Goal: Transaction & Acquisition: Purchase product/service

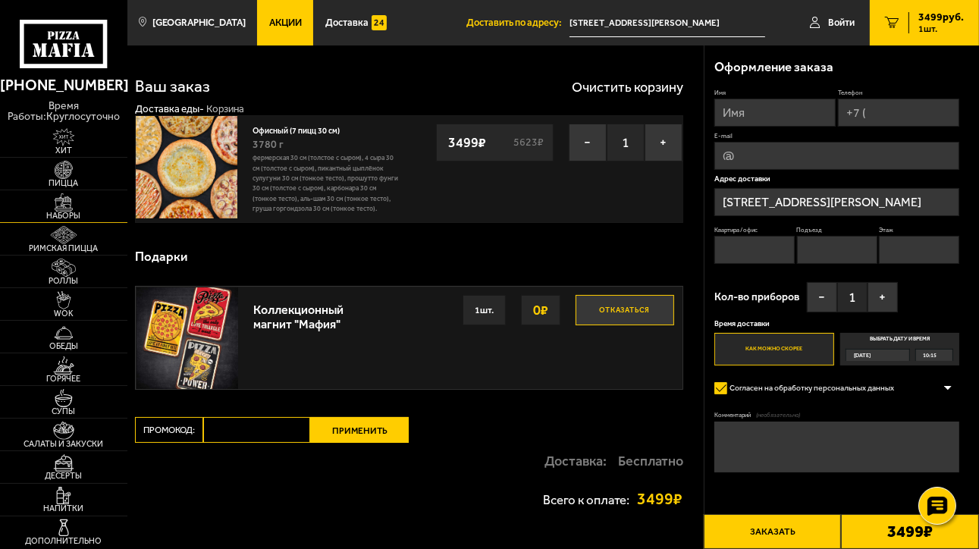
click at [59, 207] on img at bounding box center [63, 202] width 39 height 18
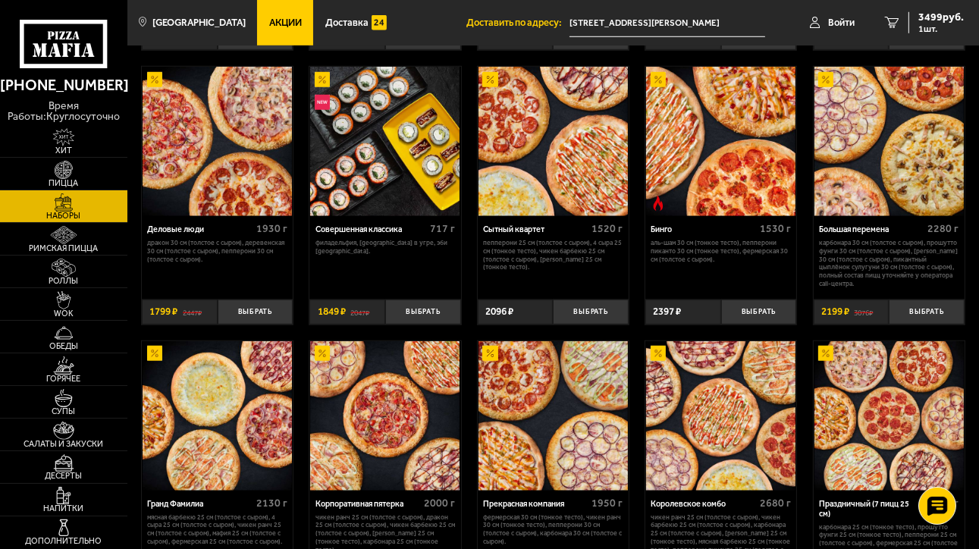
scroll to position [1061, 0]
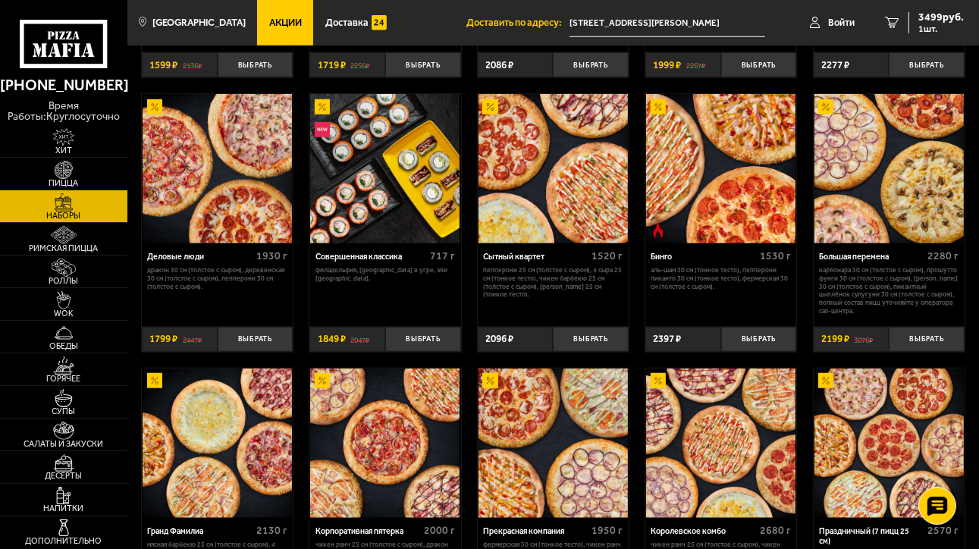
click at [876, 174] on img at bounding box center [888, 168] width 149 height 149
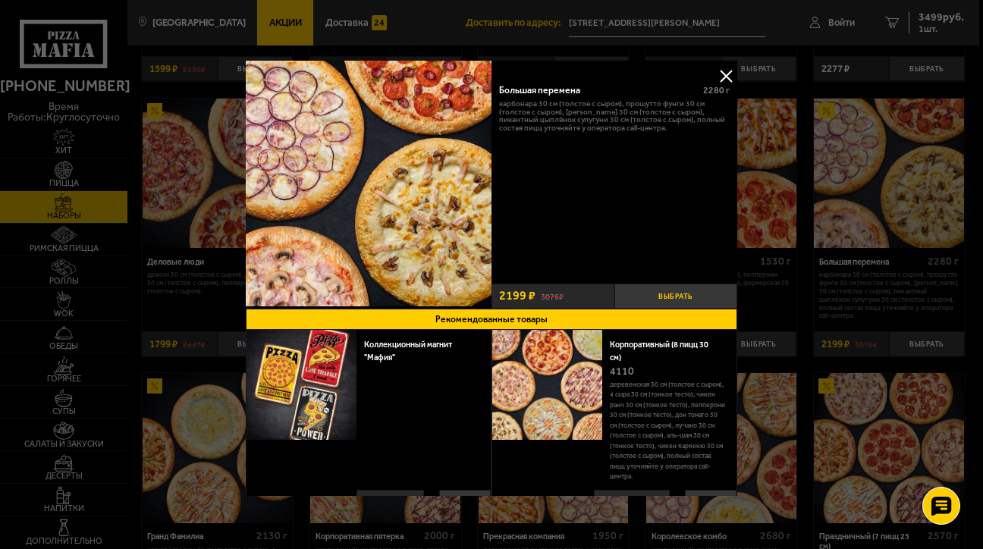
click at [691, 297] on button "Выбрать" at bounding box center [675, 296] width 123 height 25
click at [720, 71] on button at bounding box center [725, 75] width 23 height 23
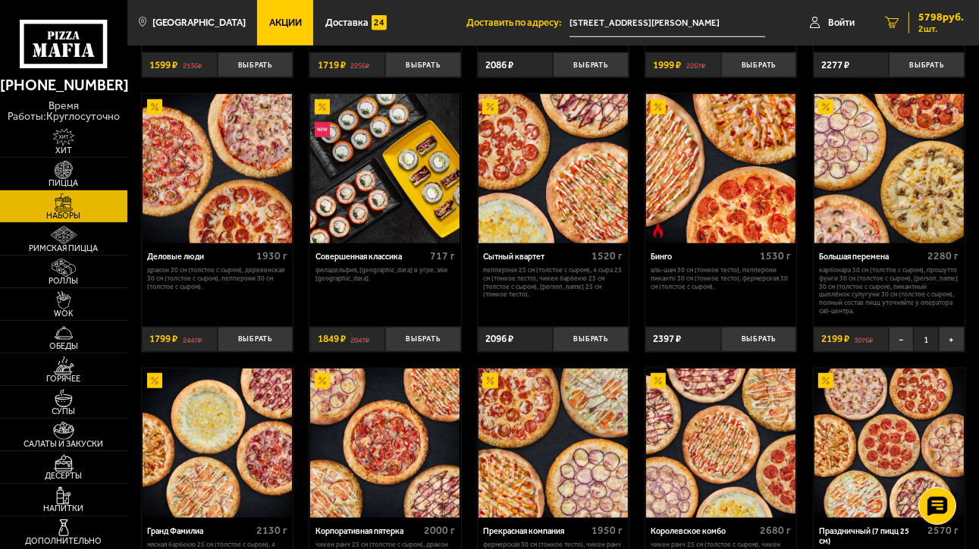
click at [939, 21] on span "5798 руб." at bounding box center [940, 17] width 45 height 11
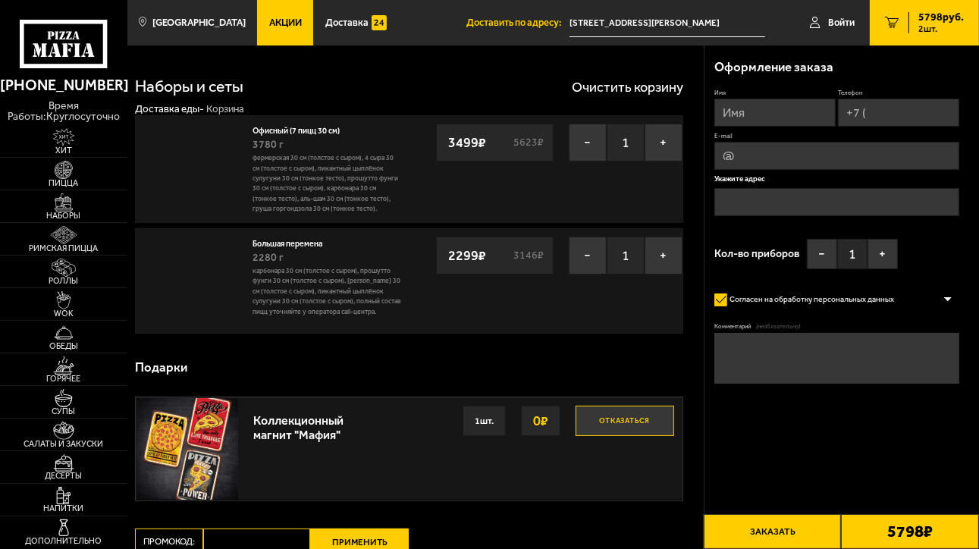
type input "[STREET_ADDRESS][PERSON_NAME]"
